Goal: Submit feedback/report problem

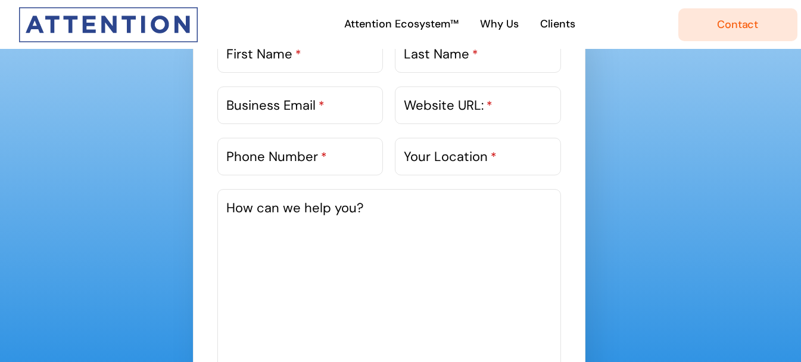
click at [269, 55] on label "First Name *" at bounding box center [263, 54] width 75 height 20
click at [269, 55] on input "First Name *" at bounding box center [300, 54] width 166 height 38
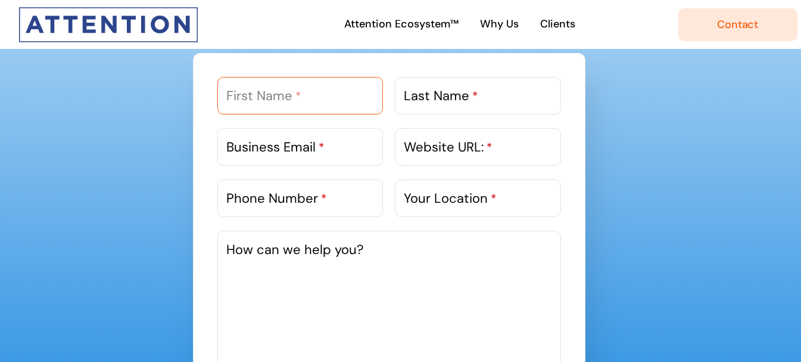
scroll to position [655, 0]
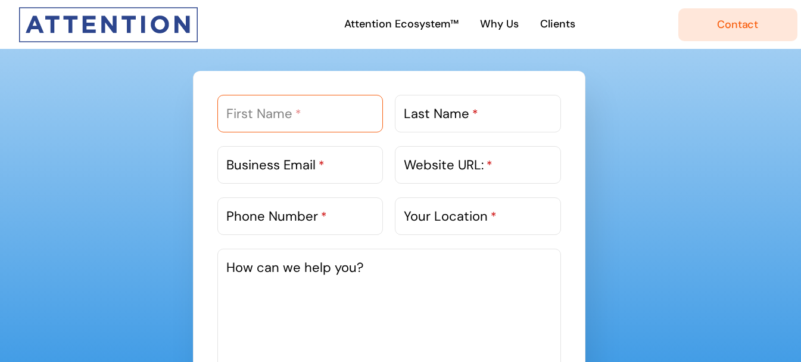
click at [300, 124] on input "First Name *" at bounding box center [300, 114] width 166 height 38
type input "[PERSON_NAME]"
drag, startPoint x: 434, startPoint y: 115, endPoint x: 444, endPoint y: 120, distance: 11.2
click at [436, 115] on label "Last Name *" at bounding box center [441, 114] width 74 height 20
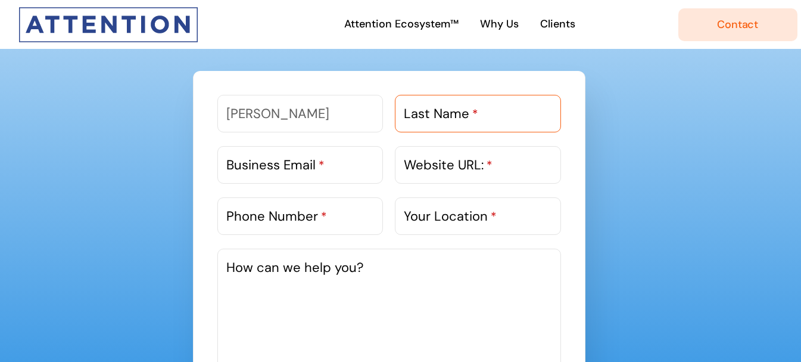
click at [436, 115] on input "Last Name *" at bounding box center [478, 114] width 166 height 38
click at [453, 105] on label "Last Name *" at bounding box center [441, 114] width 74 height 20
click at [453, 105] on input "Last Name *" at bounding box center [478, 114] width 166 height 38
click at [469, 120] on label "Last Name *" at bounding box center [441, 114] width 74 height 20
click at [469, 120] on input "Last Name *" at bounding box center [478, 114] width 166 height 38
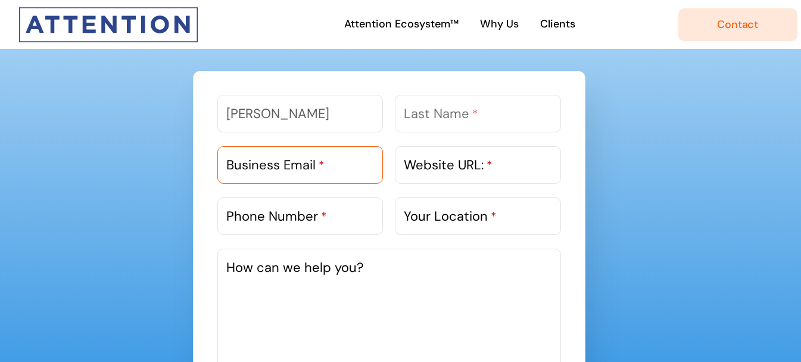
click at [319, 155] on div "Business Email *" at bounding box center [300, 165] width 166 height 38
click at [319, 188] on div "Business Email *" at bounding box center [300, 170] width 166 height 48
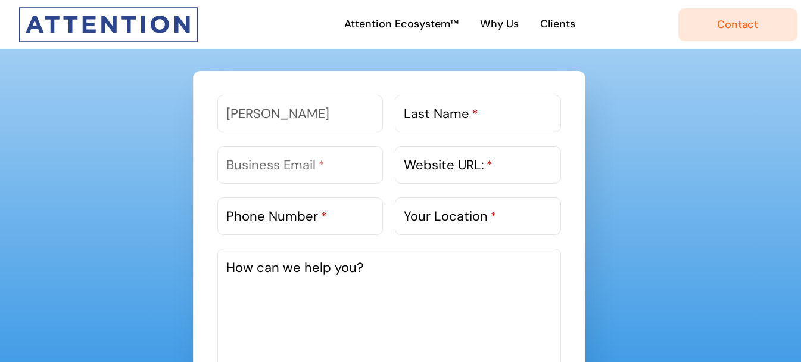
click at [441, 186] on div "Website URL: *" at bounding box center [478, 170] width 166 height 48
click at [452, 169] on label "Website URL: *" at bounding box center [448, 165] width 89 height 20
click at [452, 169] on input "Website URL: *" at bounding box center [478, 165] width 166 height 38
click at [291, 170] on label "Business Email *" at bounding box center [275, 165] width 98 height 20
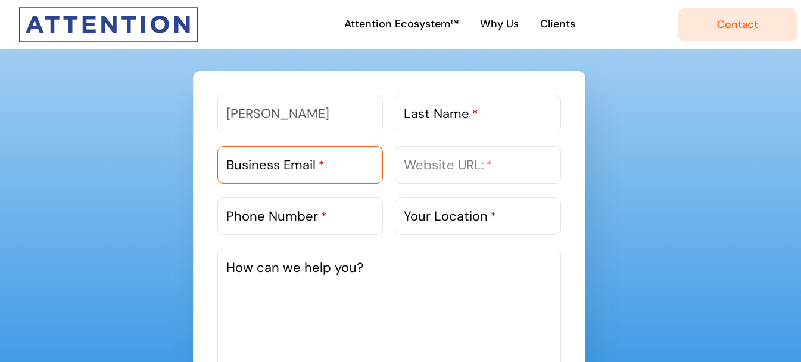
click at [291, 170] on input "Business Email *" at bounding box center [300, 165] width 166 height 38
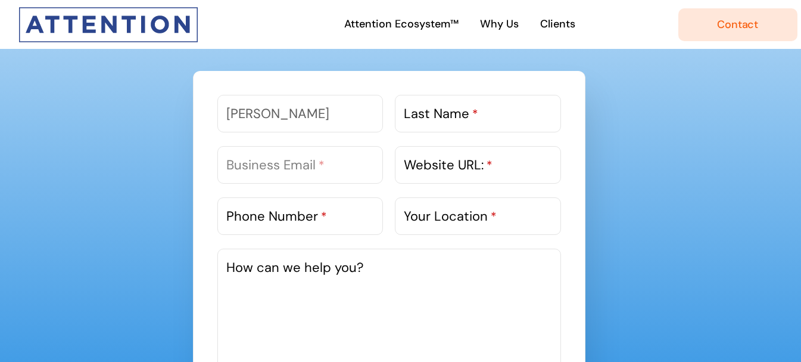
click at [310, 167] on label "Business Email *" at bounding box center [275, 165] width 98 height 20
click at [310, 167] on input "Business Email *" at bounding box center [300, 165] width 166 height 38
paste input "[EMAIL_ADDRESS][DOMAIN_NAME]"
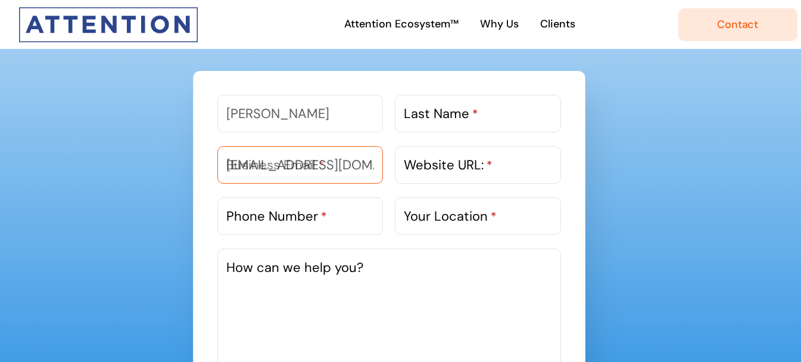
scroll to position [0, 34]
type input "[EMAIL_ADDRESS][DOMAIN_NAME]"
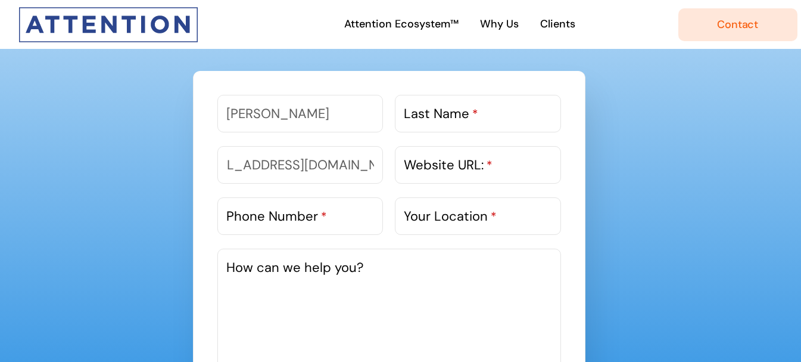
scroll to position [0, 0]
click at [464, 165] on label "Website URL: *" at bounding box center [448, 165] width 89 height 20
click at [464, 165] on input "Website URL: *" at bounding box center [478, 165] width 166 height 38
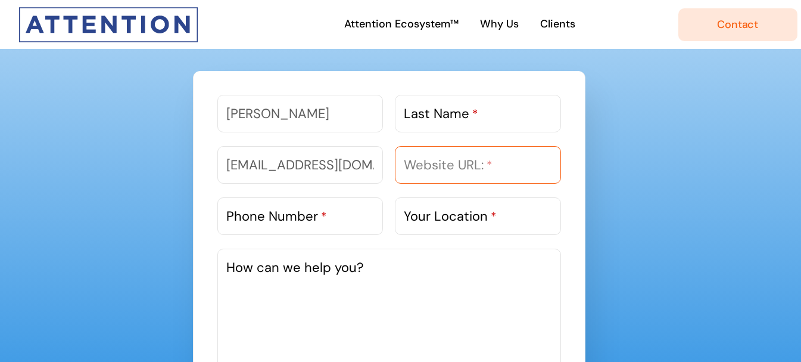
paste input "[URL][DOMAIN_NAME]"
type input "[URL][DOMAIN_NAME]"
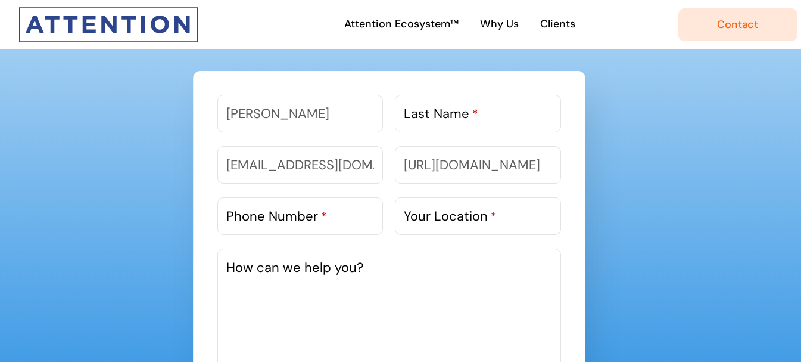
click at [445, 123] on label "Last Name *" at bounding box center [441, 114] width 74 height 20
click at [445, 123] on input "Last Name *" at bounding box center [478, 114] width 166 height 38
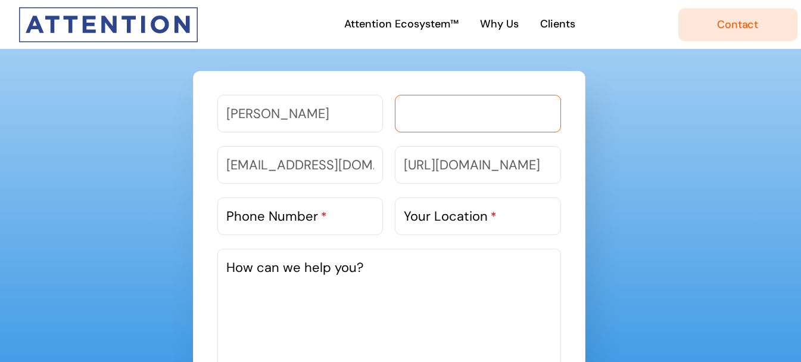
paste input "[PERSON_NAME]"
drag, startPoint x: 452, startPoint y: 115, endPoint x: 432, endPoint y: 119, distance: 20.7
click at [432, 119] on input "[PERSON_NAME]" at bounding box center [478, 114] width 166 height 38
click at [449, 119] on input "[PERSON_NAME]" at bounding box center [478, 114] width 166 height 38
drag, startPoint x: 450, startPoint y: 119, endPoint x: 189, endPoint y: 87, distance: 262.3
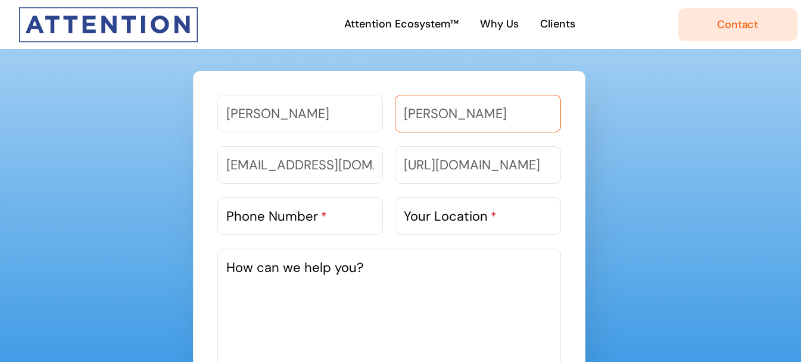
click at [207, 92] on div "[PERSON_NAME] First Name * [PERSON_NAME] Last Name * [EMAIL_ADDRESS][DOMAIN_NAM…" at bounding box center [389, 294] width 393 height 446
click at [420, 137] on div "[PERSON_NAME] Last Name *" at bounding box center [478, 119] width 166 height 48
drag, startPoint x: 449, startPoint y: 117, endPoint x: 343, endPoint y: 119, distance: 106.1
click at [343, 119] on div "[PERSON_NAME] First Name * [PERSON_NAME] Last Name *" at bounding box center [390, 120] width 356 height 51
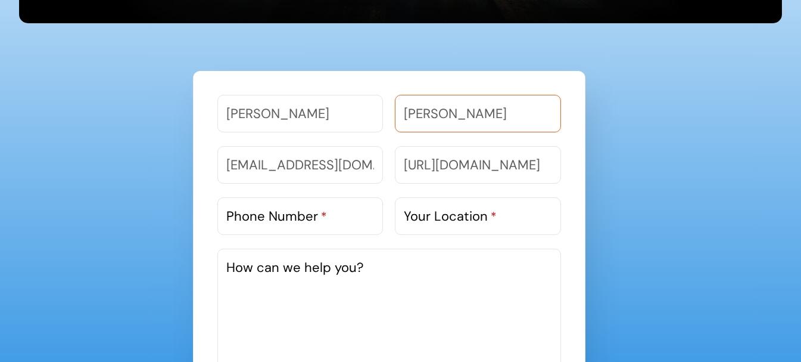
scroll to position [775, 0]
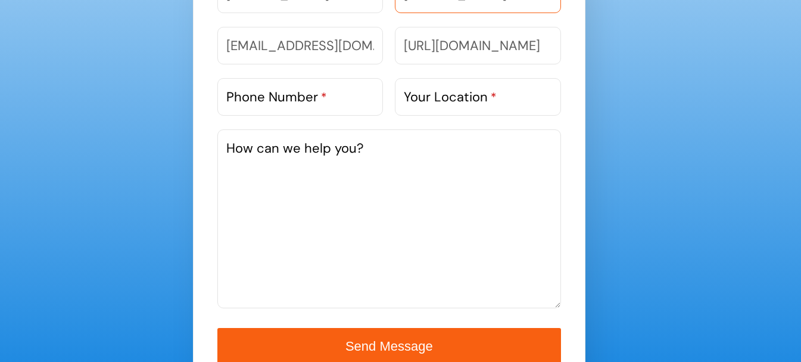
type input "[PERSON_NAME]"
click at [461, 184] on textarea "How can we help you?" at bounding box center [389, 218] width 344 height 179
click at [285, 101] on label "Phone Number *" at bounding box center [276, 97] width 101 height 20
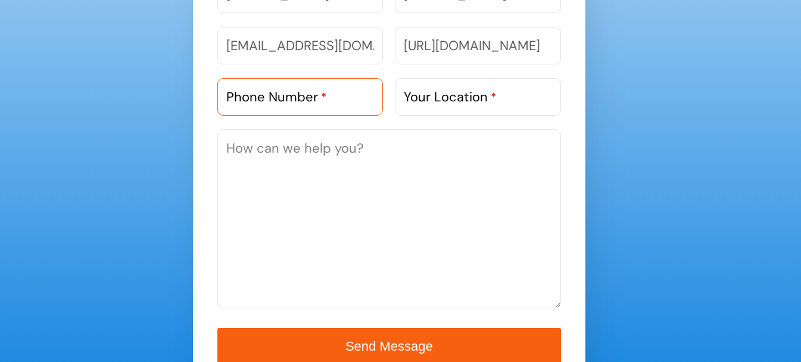
click at [285, 101] on input "Phone Number *" at bounding box center [300, 97] width 166 height 38
paste input "03340073326"
type input "03340073326"
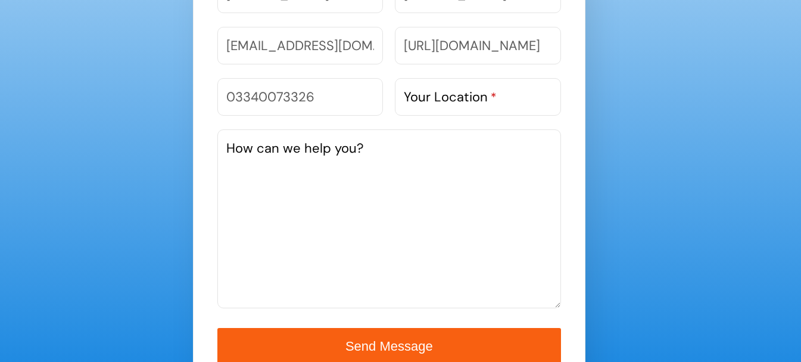
click at [474, 105] on label "Your Location *" at bounding box center [450, 97] width 93 height 20
click at [474, 105] on input "Your Location *" at bounding box center [478, 97] width 166 height 38
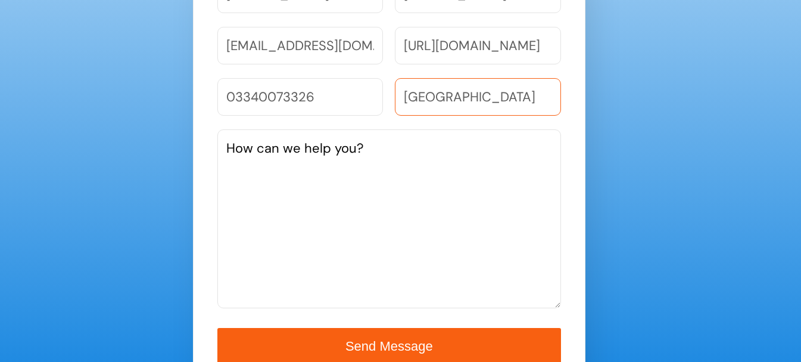
type input "[GEOGRAPHIC_DATA]"
click at [335, 140] on label "How can we help you?" at bounding box center [295, 148] width 138 height 20
drag, startPoint x: 344, startPoint y: 169, endPoint x: 354, endPoint y: 169, distance: 10.7
click at [347, 169] on textarea "How can we help you?" at bounding box center [389, 218] width 344 height 179
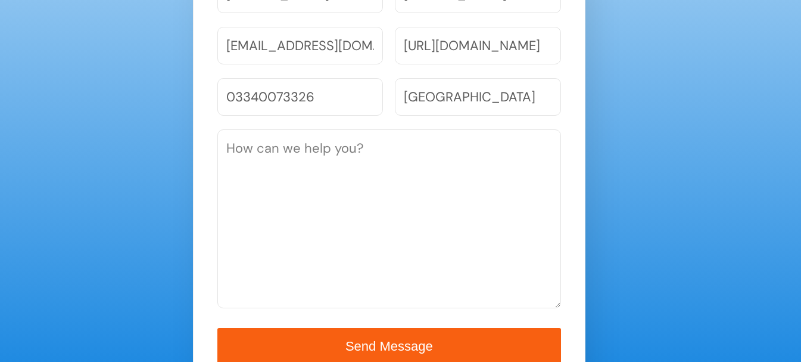
click at [449, 179] on textarea "How can we help you?" at bounding box center [389, 218] width 344 height 179
paste textarea "Hello, We are offering 15 Hours of FREE Website Maintenance (worth about USD 30…"
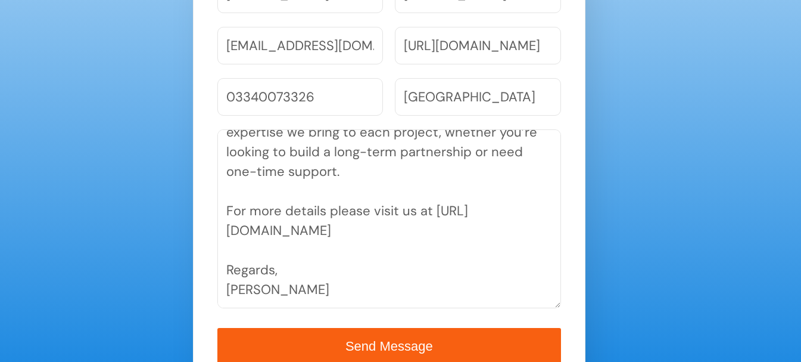
scroll to position [350, 0]
type textarea "Hello, We are offering 15 Hours of FREE Website Maintenance (worth about USD 30…"
click at [562, 338] on div "[PERSON_NAME] First Name * [PERSON_NAME] Last Name * [EMAIL_ADDRESS][DOMAIN_NAM…" at bounding box center [389, 175] width 393 height 446
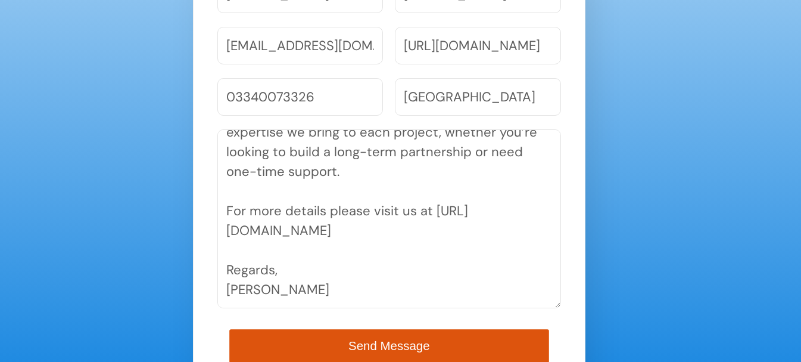
click at [536, 333] on button "Send Message" at bounding box center [388, 346] width 319 height 34
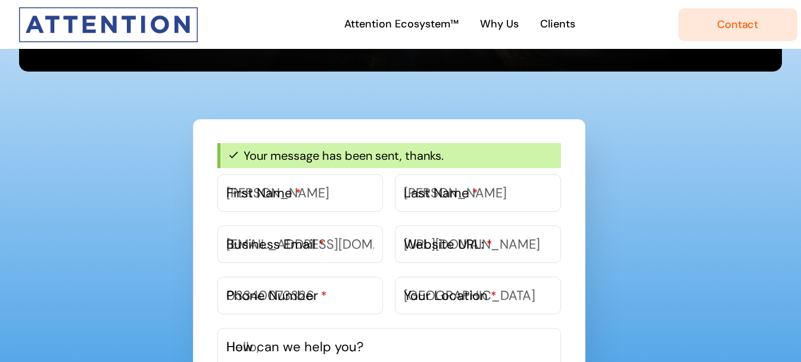
scroll to position [482, 0]
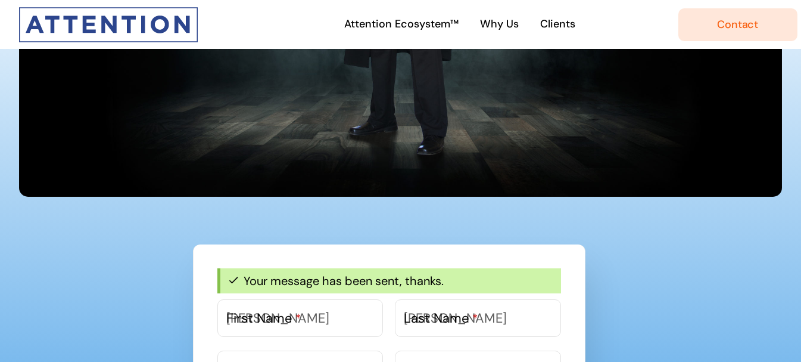
type button "submit"
